Goal: Transaction & Acquisition: Purchase product/service

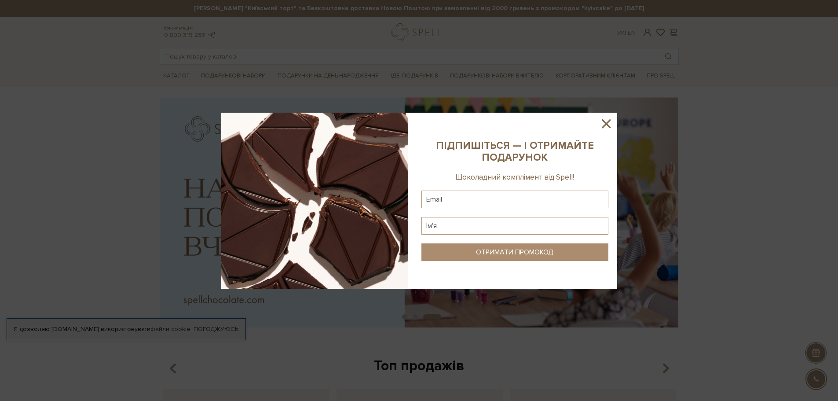
click at [607, 125] on icon at bounding box center [605, 123] width 9 height 9
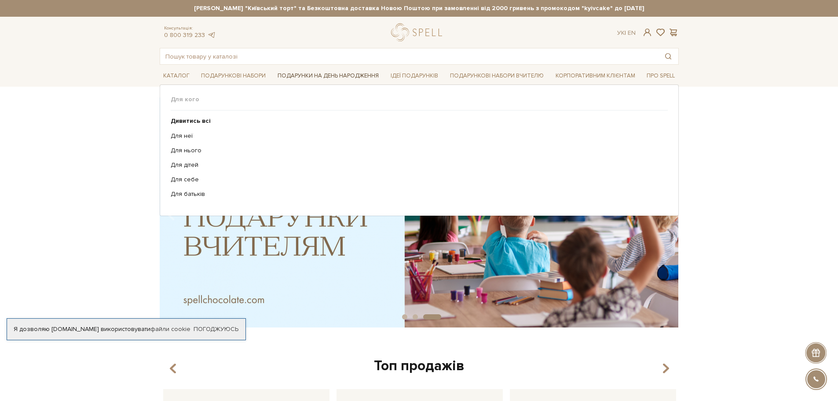
click at [352, 72] on link "Подарунки на День народження" at bounding box center [328, 76] width 108 height 14
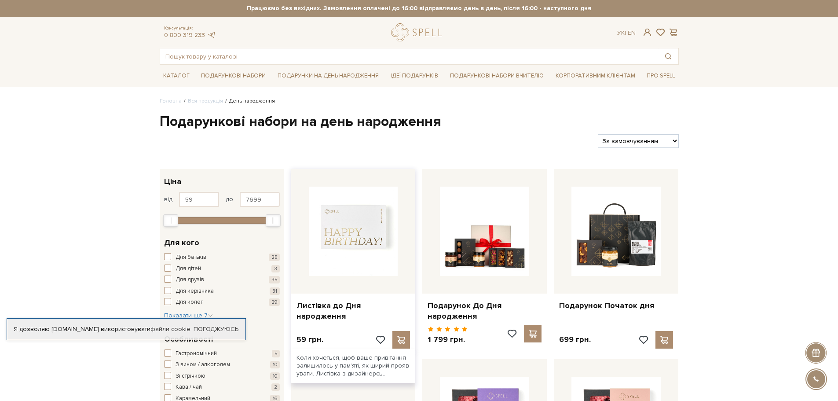
click at [357, 222] on img at bounding box center [353, 230] width 89 height 89
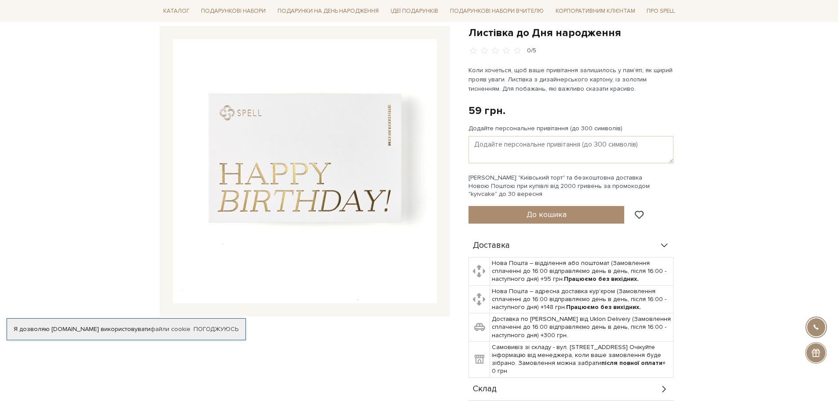
scroll to position [88, 0]
